Goal: Transaction & Acquisition: Download file/media

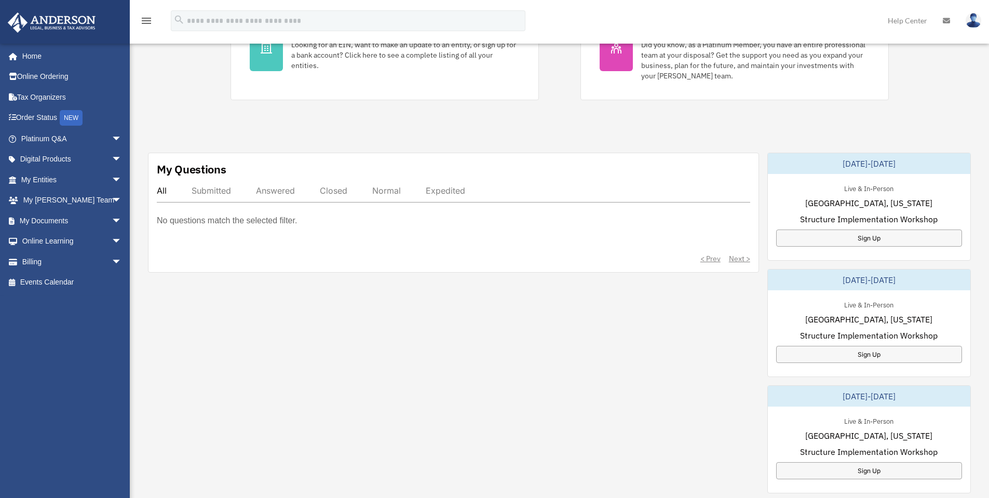
scroll to position [311, 0]
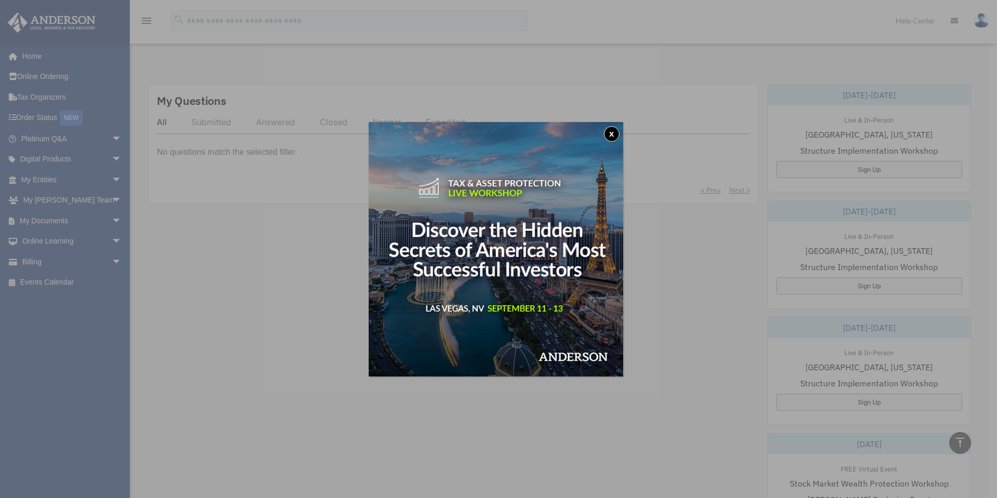
click at [615, 134] on button "x" at bounding box center [612, 134] width 16 height 16
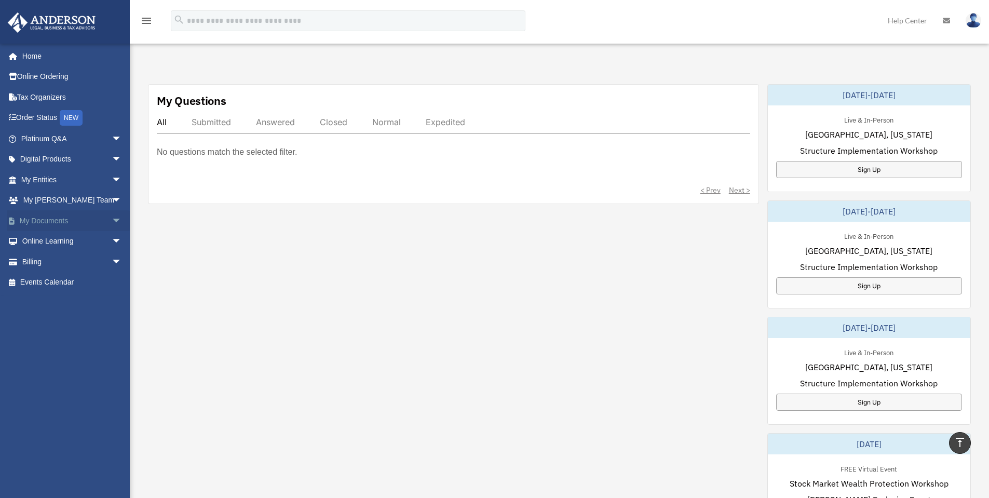
click at [112, 218] on span "arrow_drop_down" at bounding box center [122, 220] width 21 height 21
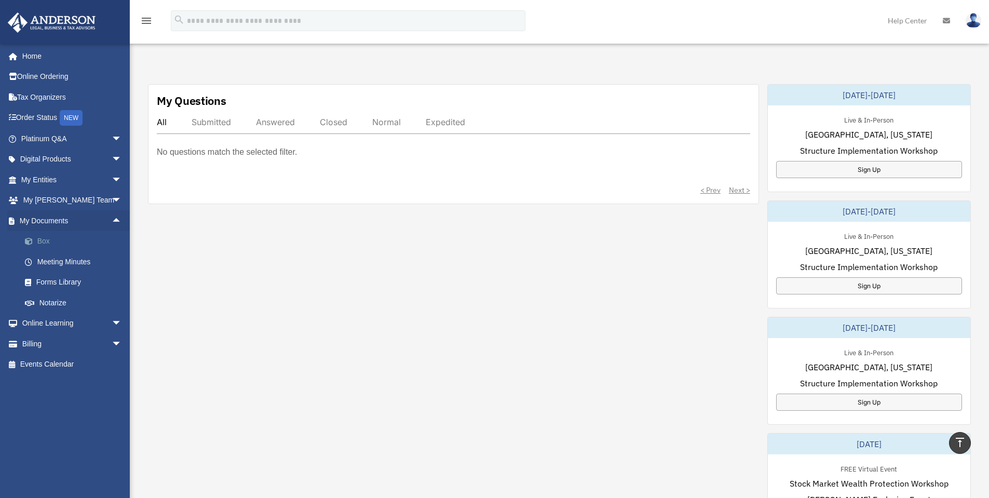
click at [46, 241] on link "Box" at bounding box center [76, 241] width 123 height 21
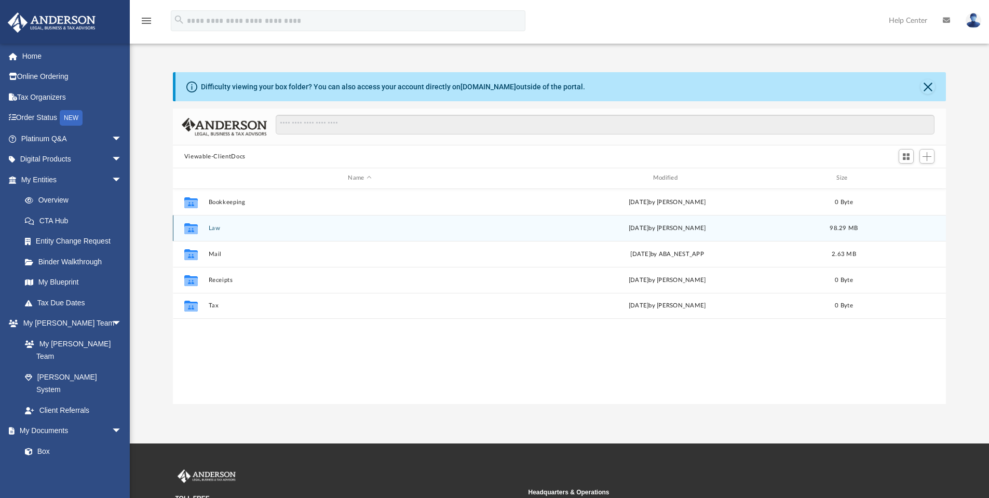
scroll to position [228, 765]
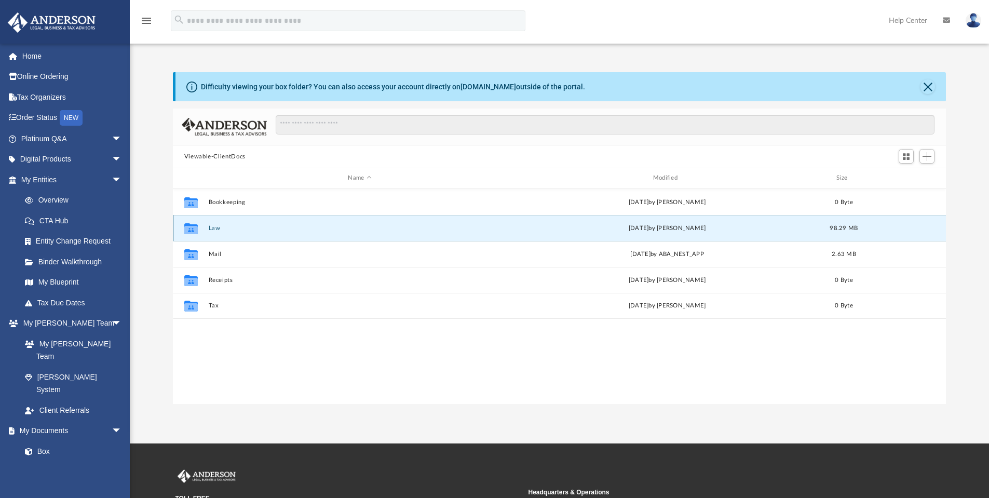
click at [236, 231] on button "Law" at bounding box center [359, 228] width 303 height 7
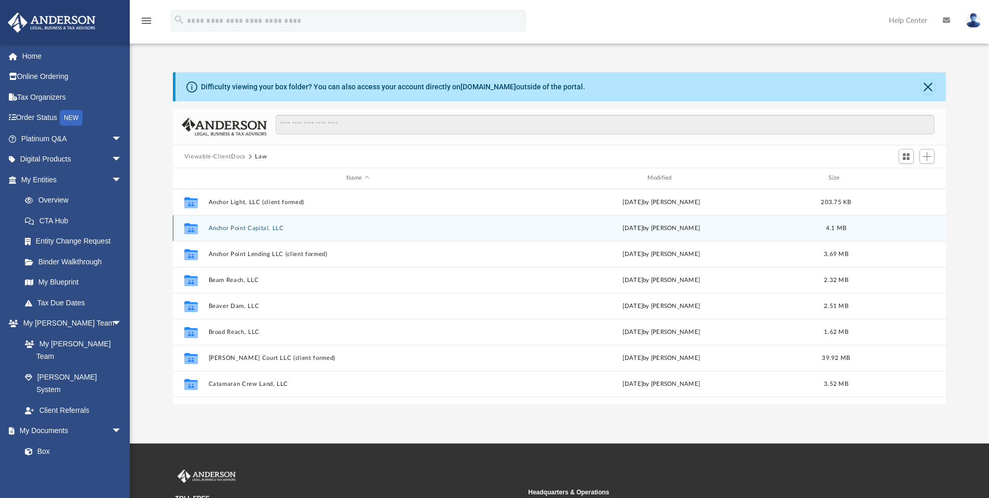
click at [233, 228] on button "Anchor Point Capital, LLC" at bounding box center [357, 228] width 299 height 7
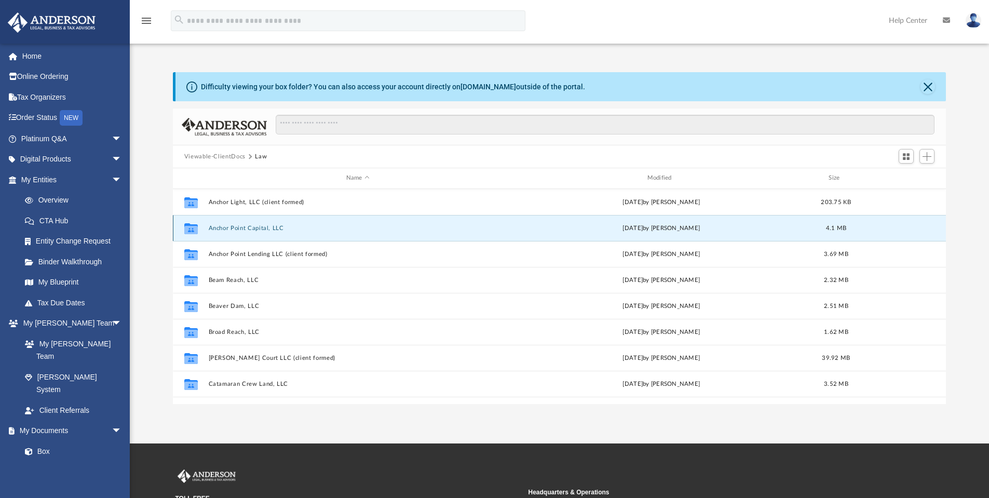
click at [234, 228] on button "Anchor Point Capital, LLC" at bounding box center [357, 228] width 299 height 7
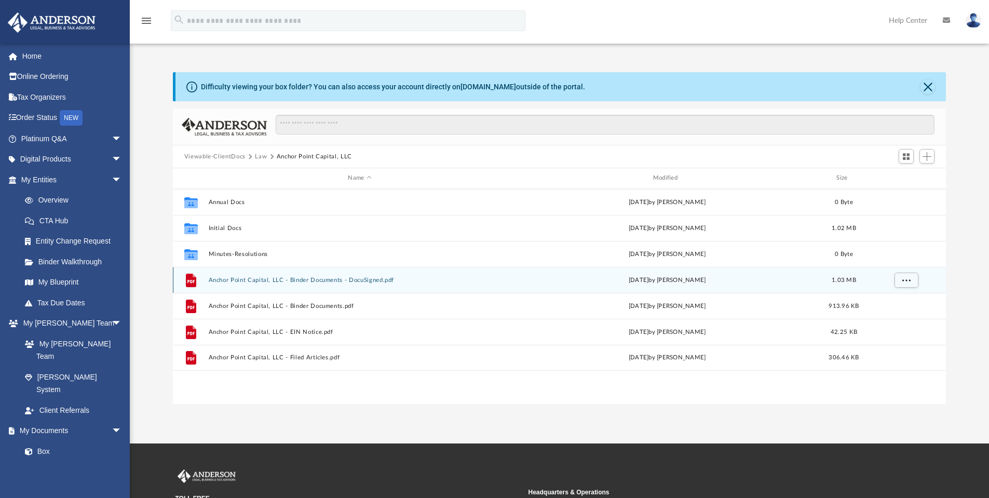
click at [305, 275] on div "File Anchor Point Capital, LLC - Binder Documents - DocuSigned.pdf Tue Apr 29 2…" at bounding box center [560, 280] width 774 height 26
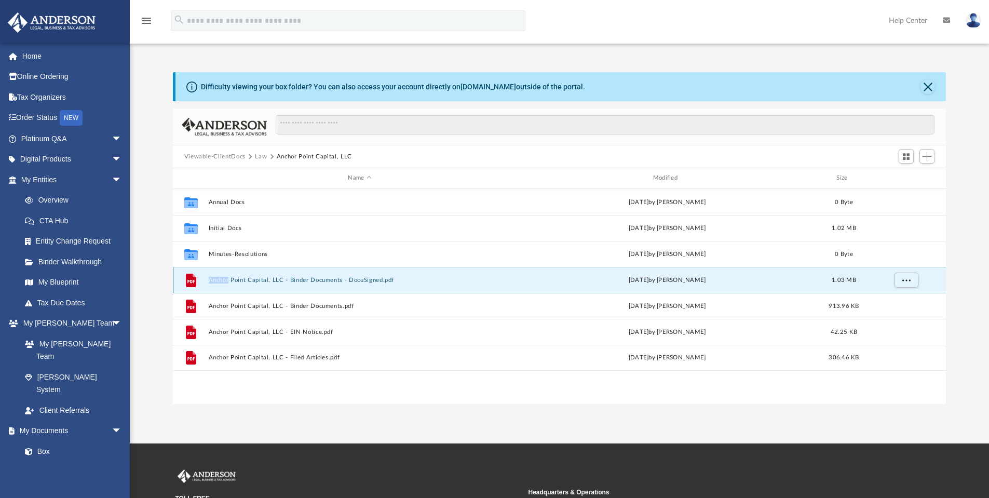
click at [305, 275] on div "File Anchor Point Capital, LLC - Binder Documents - DocuSigned.pdf Tue Apr 29 2…" at bounding box center [560, 280] width 774 height 26
click at [345, 281] on button "Anchor Point Capital, LLC - Binder Documents - DocuSigned.pdf" at bounding box center [359, 280] width 303 height 7
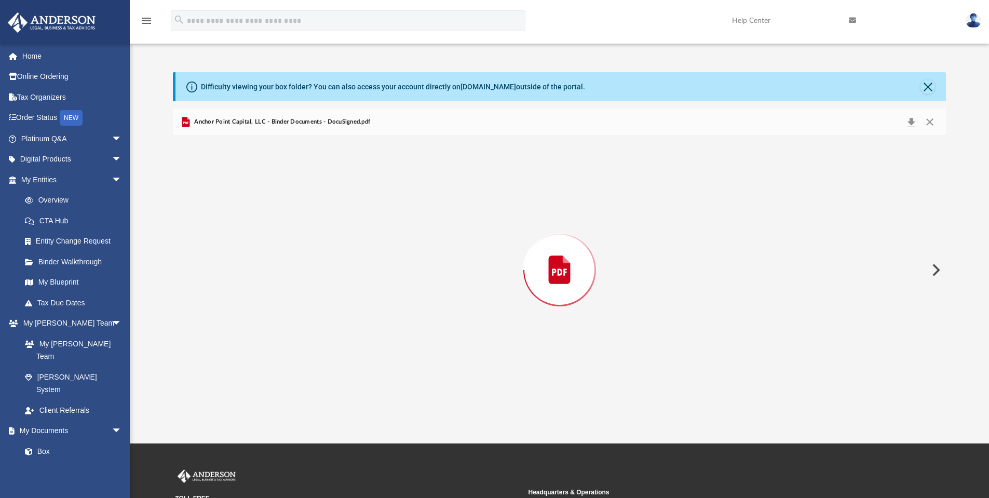
click at [345, 281] on div "Preview" at bounding box center [560, 270] width 774 height 268
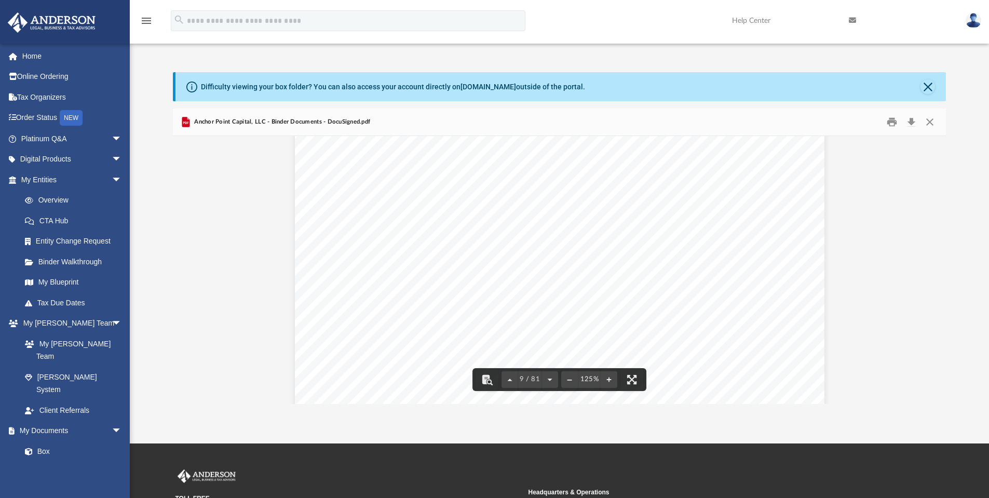
scroll to position [6230, 0]
click at [914, 121] on button "Download" at bounding box center [911, 122] width 19 height 16
